Goal: Information Seeking & Learning: Learn about a topic

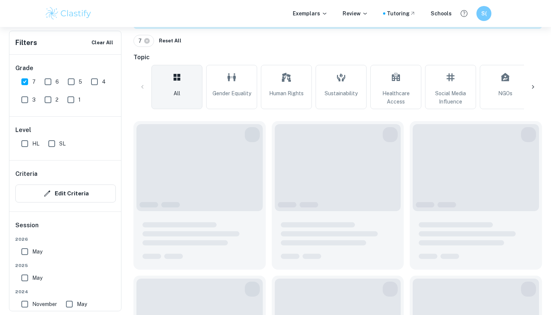
scroll to position [202, 0]
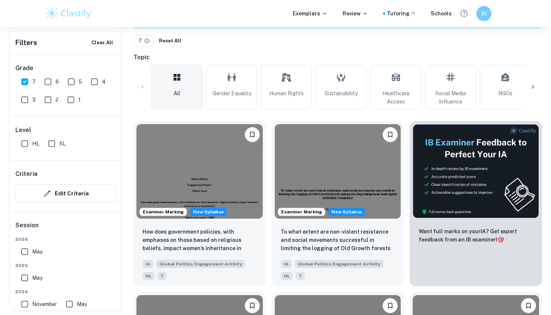
click at [28, 141] on input "HL" at bounding box center [24, 143] width 15 height 15
checkbox input "true"
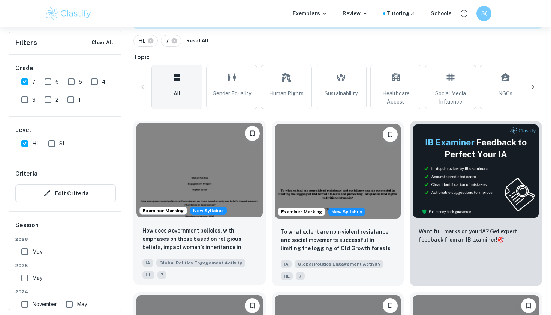
click at [166, 178] on img at bounding box center [199, 170] width 126 height 94
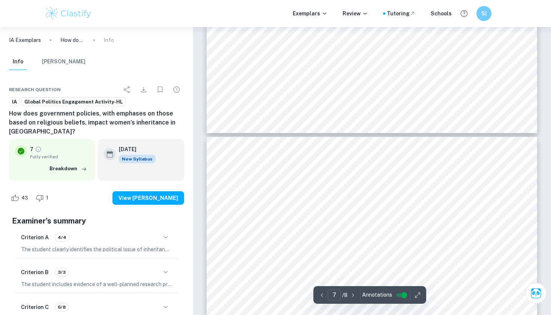
scroll to position [2590, 0]
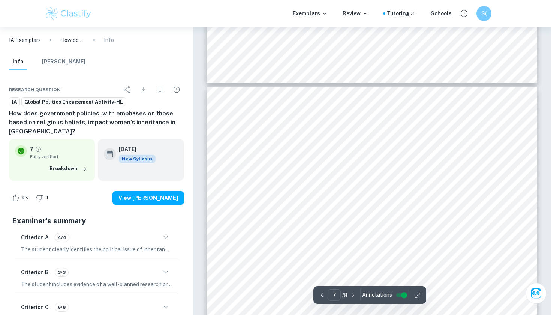
drag, startPoint x: 225, startPoint y: 199, endPoint x: 238, endPoint y: 169, distance: 32.6
click at [238, 169] on div "6 UN Environment Programme. (2023, [DATE]). [DEMOGRAPHIC_DATA] Family Law No. 7…" at bounding box center [372, 301] width 331 height 428
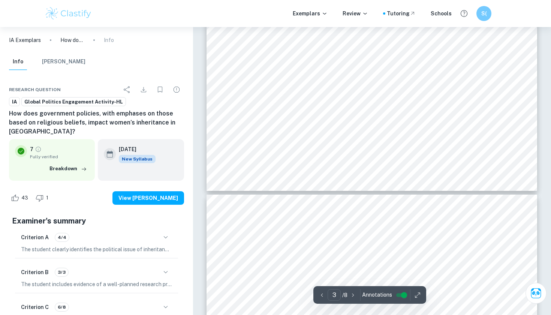
scroll to position [1194, 0]
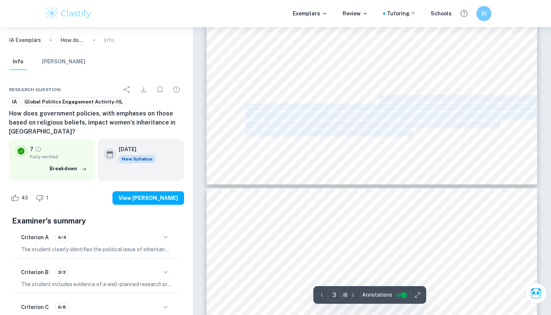
drag, startPoint x: 379, startPoint y: 96, endPoint x: 400, endPoint y: 136, distance: 45.4
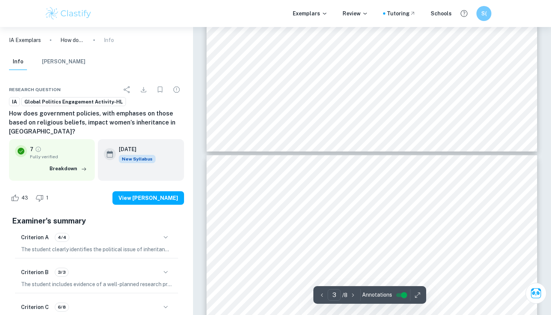
type input "4"
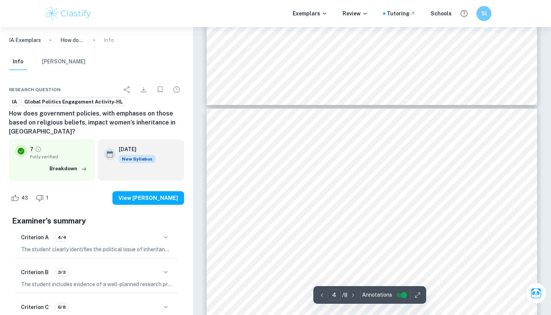
scroll to position [1272, 0]
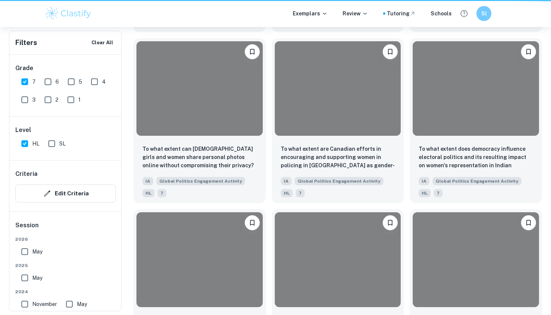
scroll to position [202, 0]
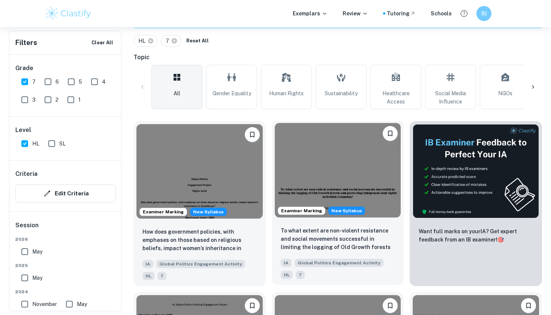
click at [345, 180] on img at bounding box center [338, 170] width 126 height 94
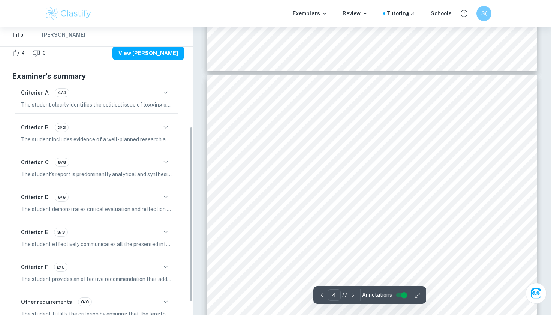
scroll to position [165, 0]
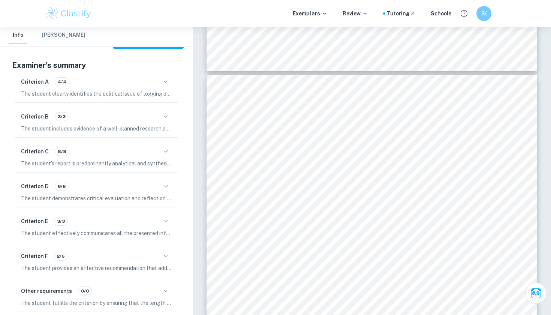
click at [154, 146] on div "Criterion C 8/8" at bounding box center [96, 151] width 151 height 13
click at [163, 151] on icon "button" at bounding box center [165, 151] width 9 height 9
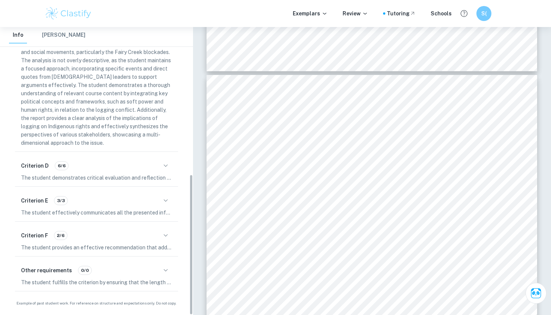
scroll to position [301, 0]
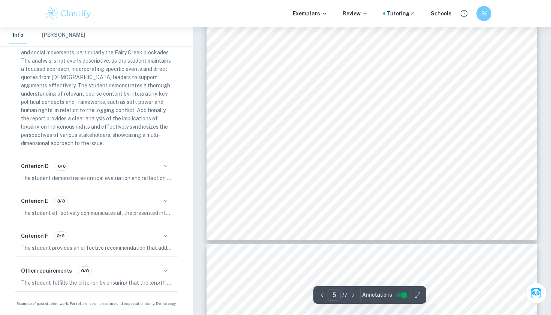
type input "6"
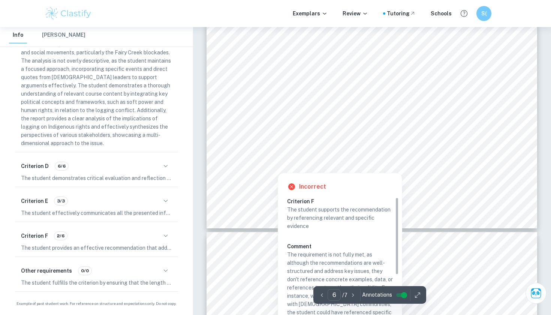
scroll to position [2445, 0]
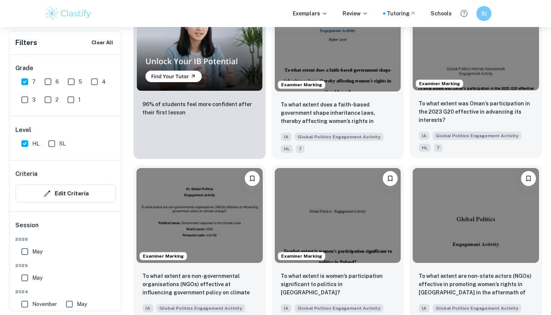
scroll to position [675, 0]
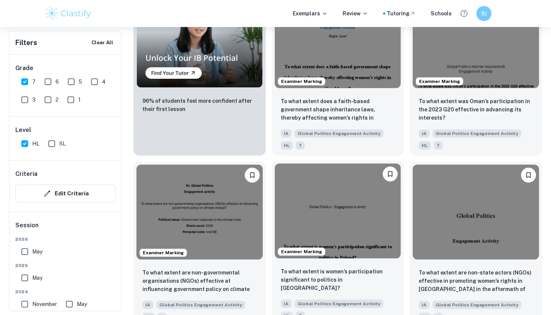
click at [352, 215] on img at bounding box center [338, 210] width 126 height 94
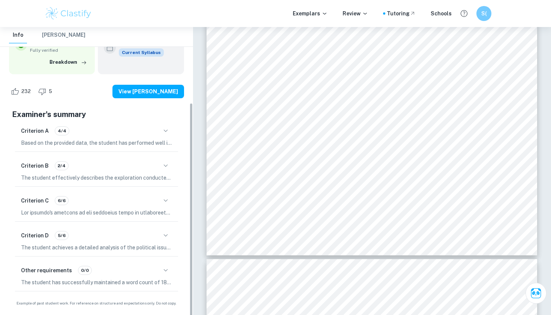
scroll to position [97, 0]
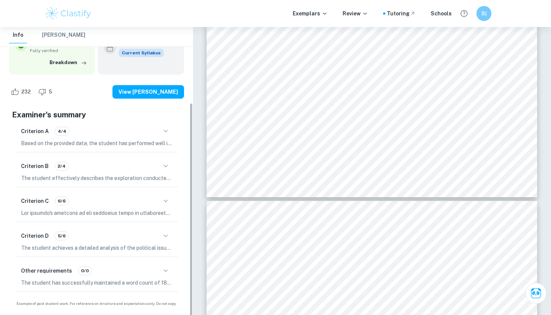
type input "11"
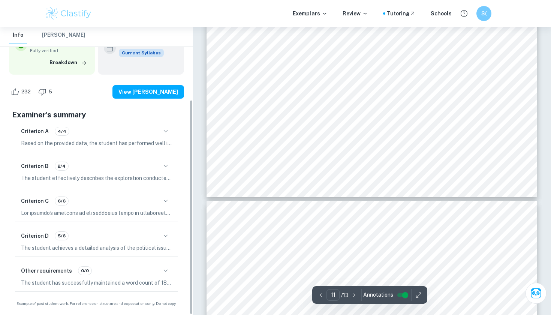
scroll to position [4650, 0]
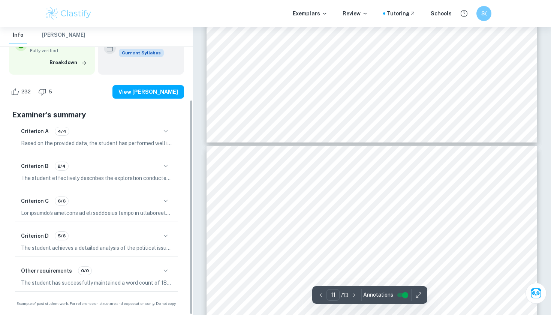
click at [89, 284] on p "The student has successfully maintained a word count of 1896 words, meeting the…" at bounding box center [96, 283] width 151 height 8
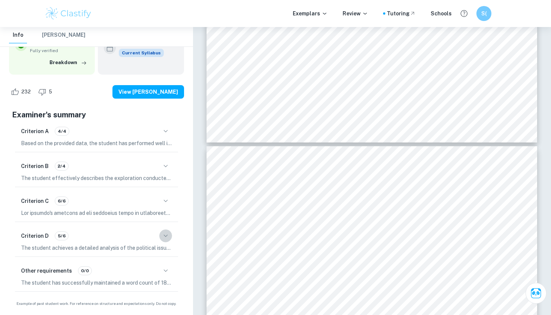
click at [165, 236] on icon "button" at bounding box center [165, 235] width 9 height 9
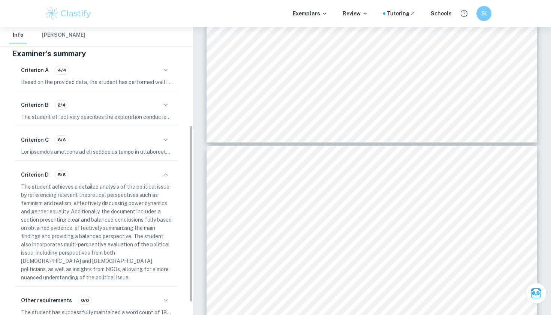
scroll to position [160, 0]
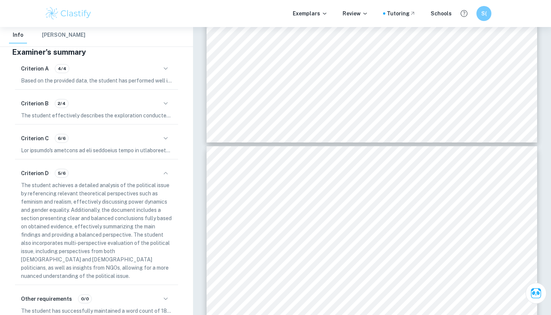
click at [120, 150] on p at bounding box center [96, 150] width 151 height 8
click at [163, 130] on div "Criterion C 6/6" at bounding box center [96, 142] width 163 height 31
click at [169, 141] on icon "button" at bounding box center [165, 138] width 9 height 9
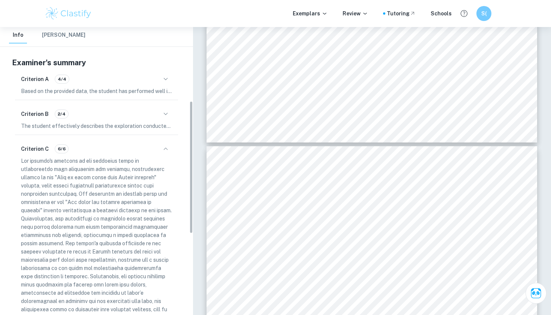
scroll to position [139, 0]
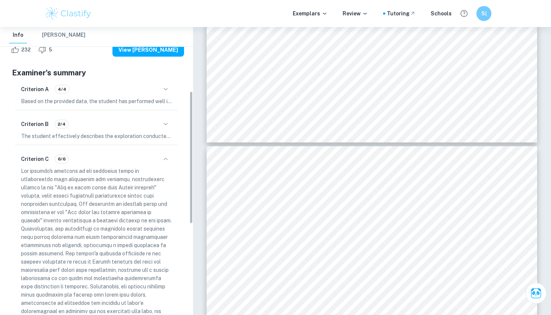
click at [114, 132] on p "The student effectively describes the exploration conducted in a clear and rele…" at bounding box center [96, 136] width 151 height 8
click at [146, 128] on div "Criterion B 2/4" at bounding box center [96, 124] width 151 height 13
click at [165, 128] on button "button" at bounding box center [165, 124] width 13 height 13
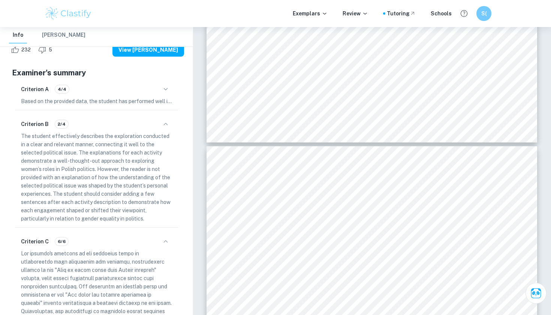
click at [40, 103] on p "Based on the provided data, the student has performed well in fulfilling the cr…" at bounding box center [96, 101] width 151 height 8
click at [126, 91] on div "Criterion A 4/4" at bounding box center [96, 89] width 151 height 13
click at [164, 93] on icon "button" at bounding box center [165, 89] width 9 height 9
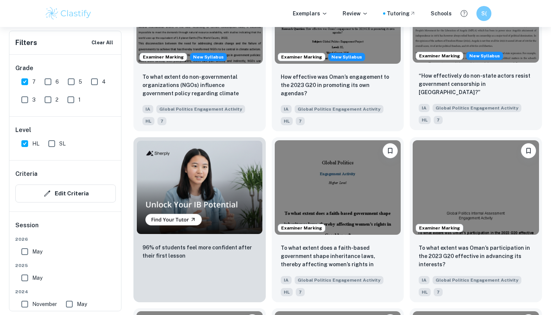
scroll to position [521, 0]
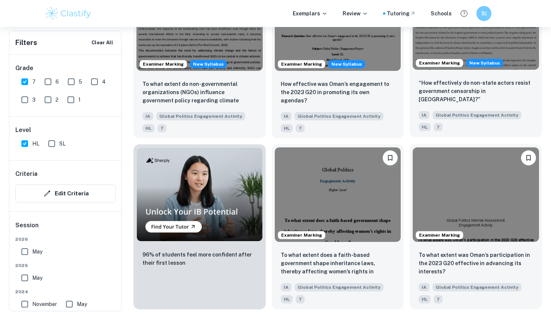
click at [486, 38] on img at bounding box center [476, 22] width 126 height 94
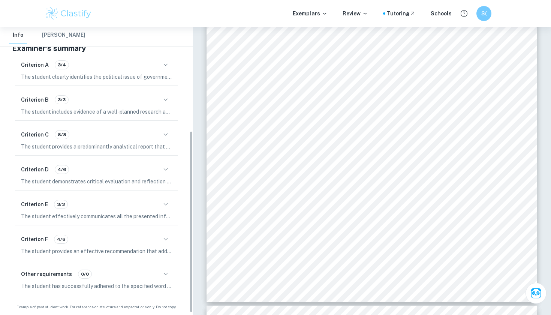
scroll to position [165, 0]
click at [160, 240] on button "button" at bounding box center [165, 238] width 13 height 13
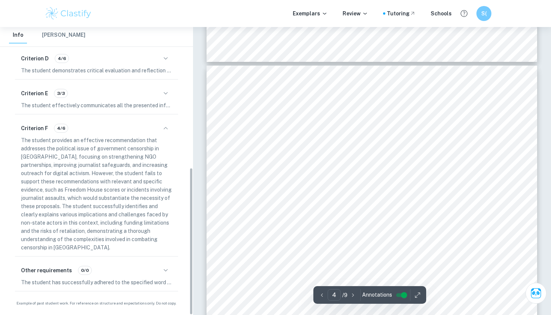
scroll to position [274, 0]
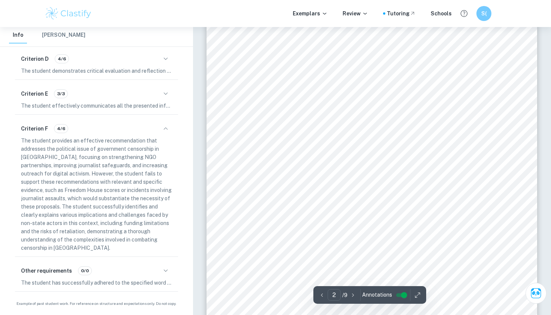
type input "1"
